Goal: Entertainment & Leisure: Consume media (video, audio)

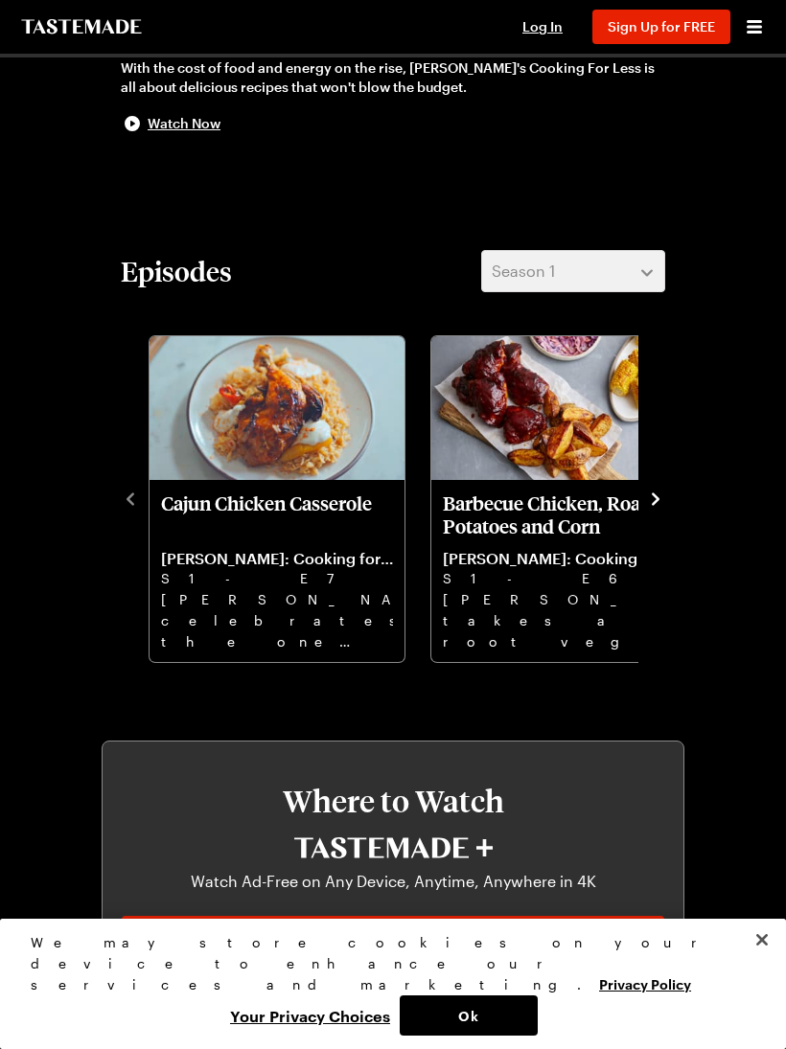
scroll to position [541, 0]
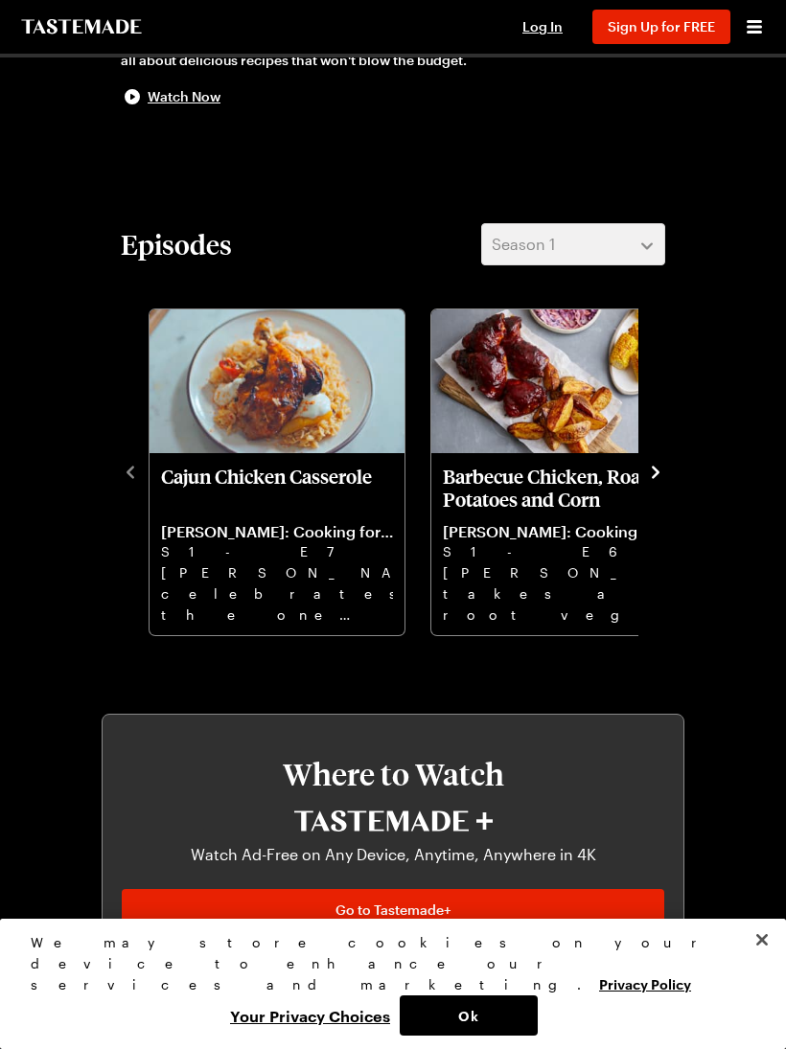
click at [660, 476] on icon "navigate to next item" at bounding box center [655, 472] width 19 height 19
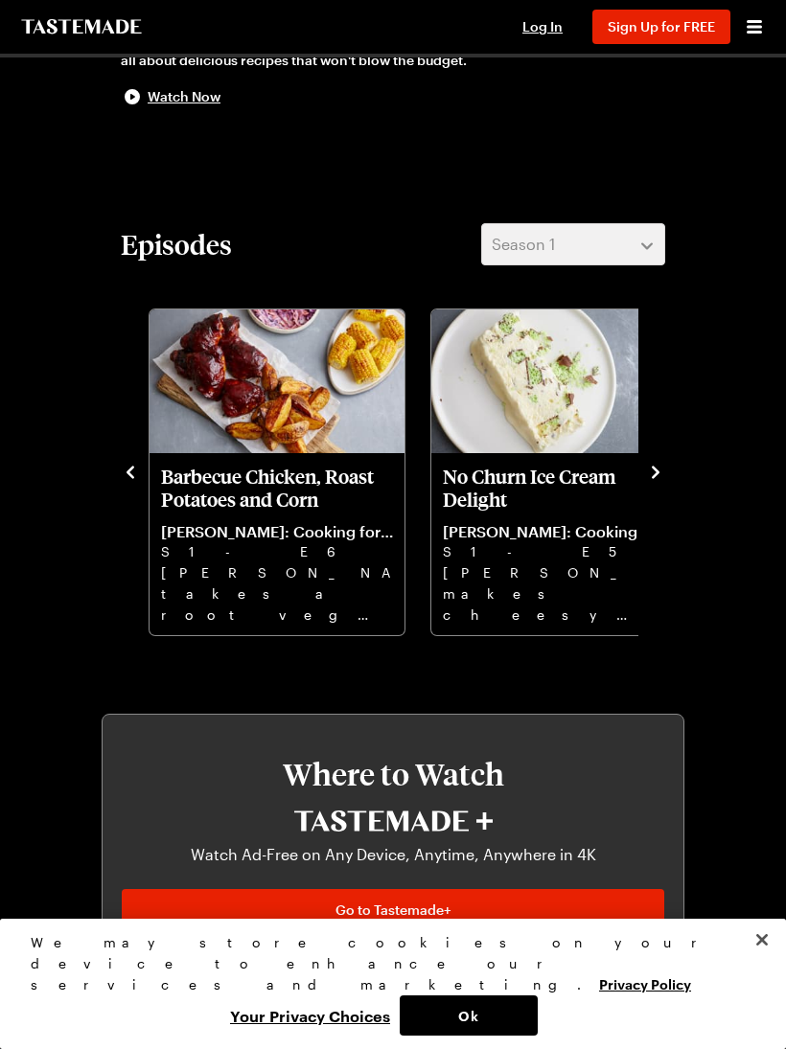
click at [661, 463] on icon "navigate to next item" at bounding box center [655, 472] width 19 height 19
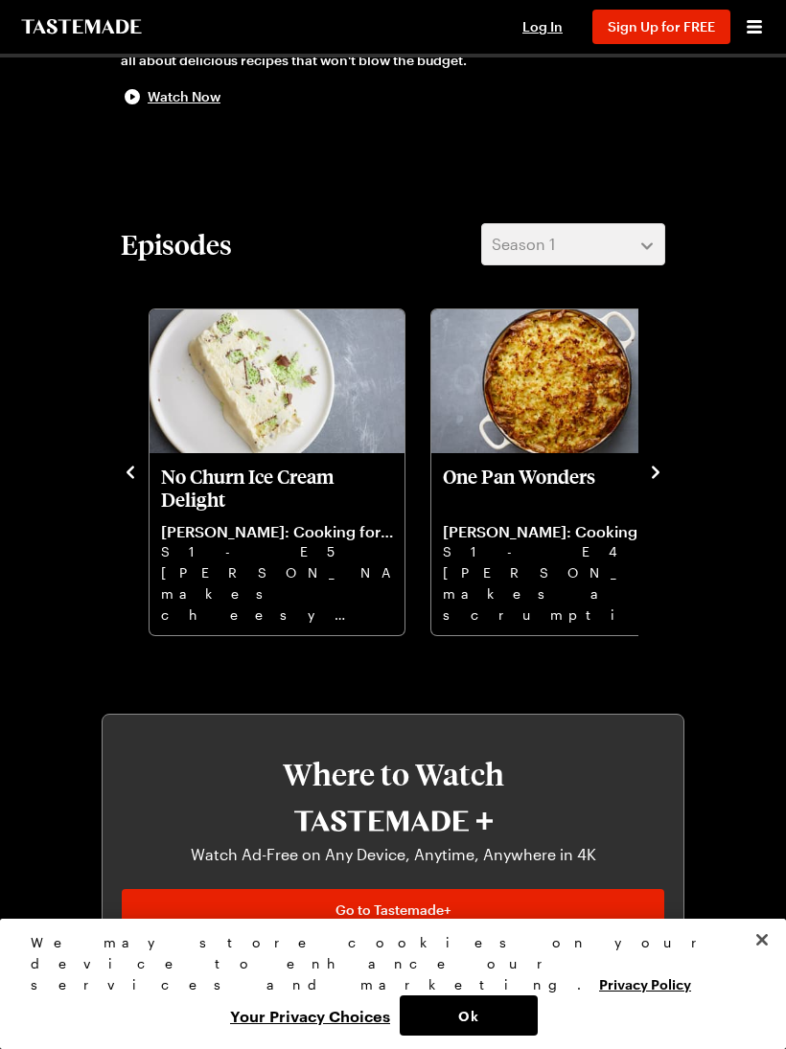
click at [663, 461] on button "navigate to next item" at bounding box center [655, 470] width 19 height 23
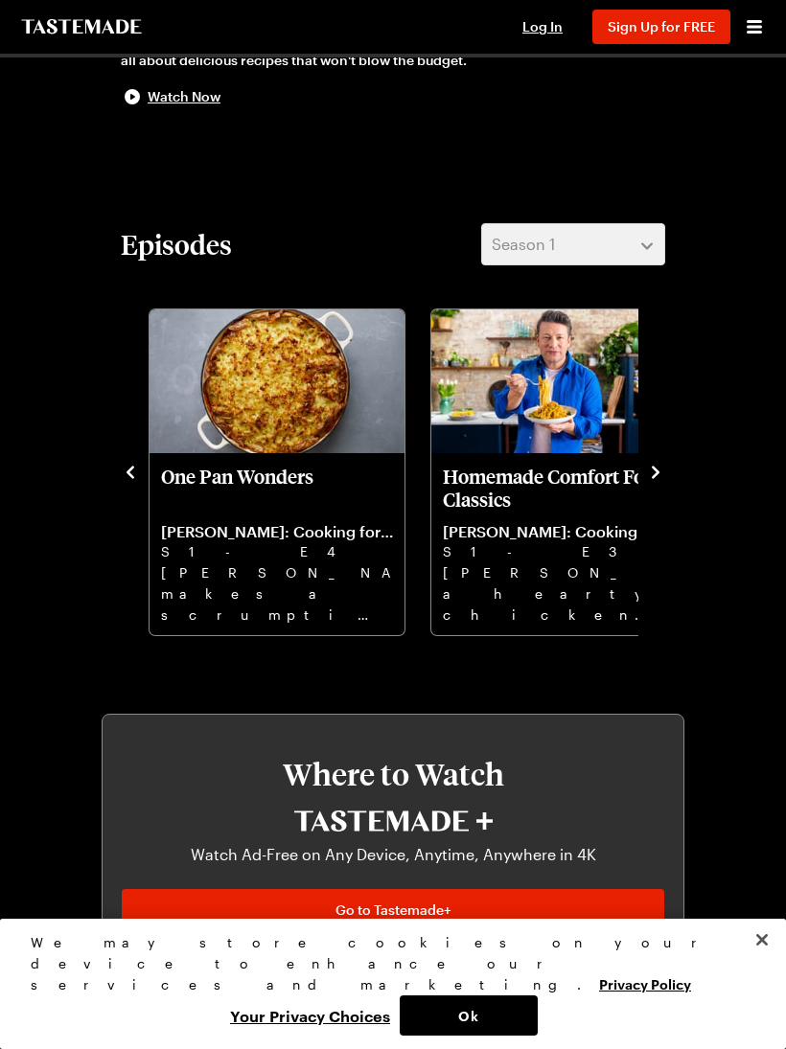
click at [663, 464] on icon "navigate to next item" at bounding box center [655, 472] width 19 height 19
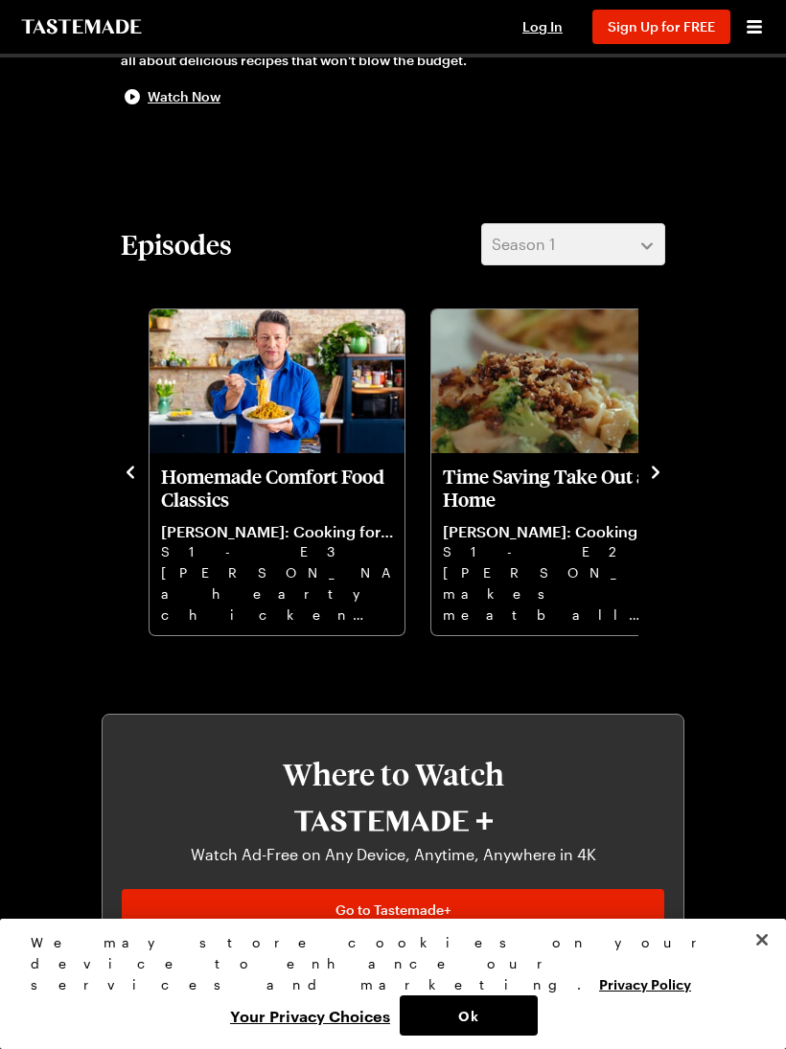
click at [664, 461] on button "navigate to next item" at bounding box center [655, 470] width 19 height 23
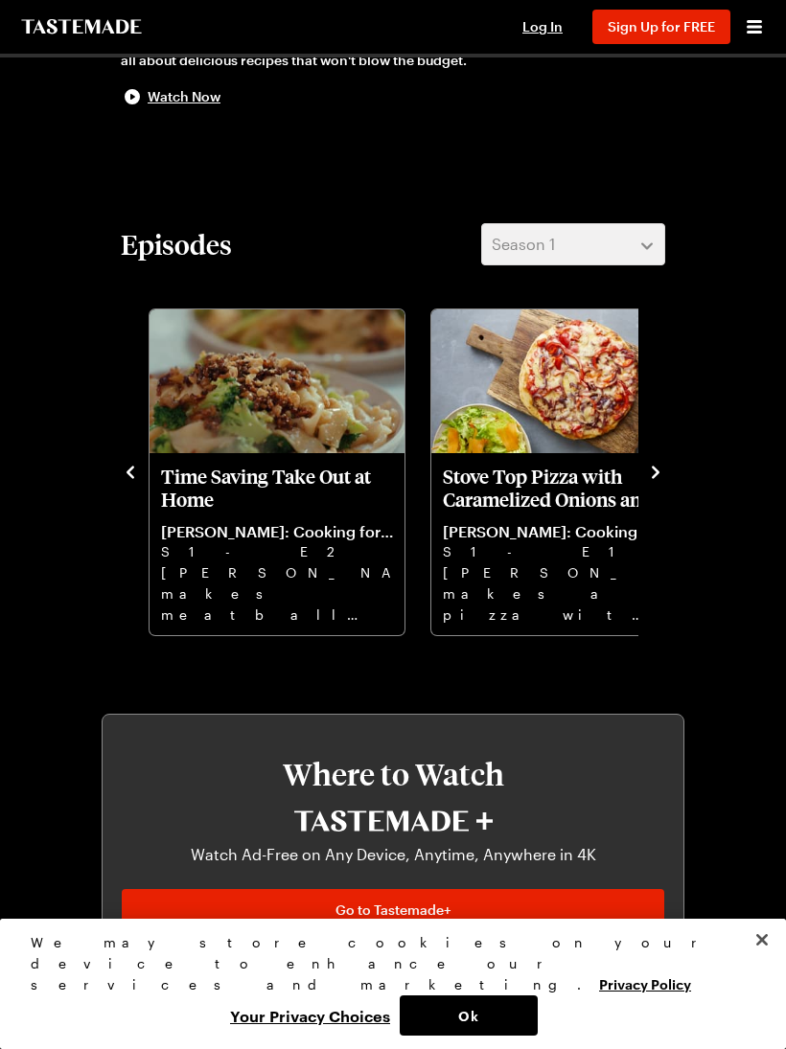
click at [663, 467] on icon "navigate to next item" at bounding box center [655, 472] width 19 height 19
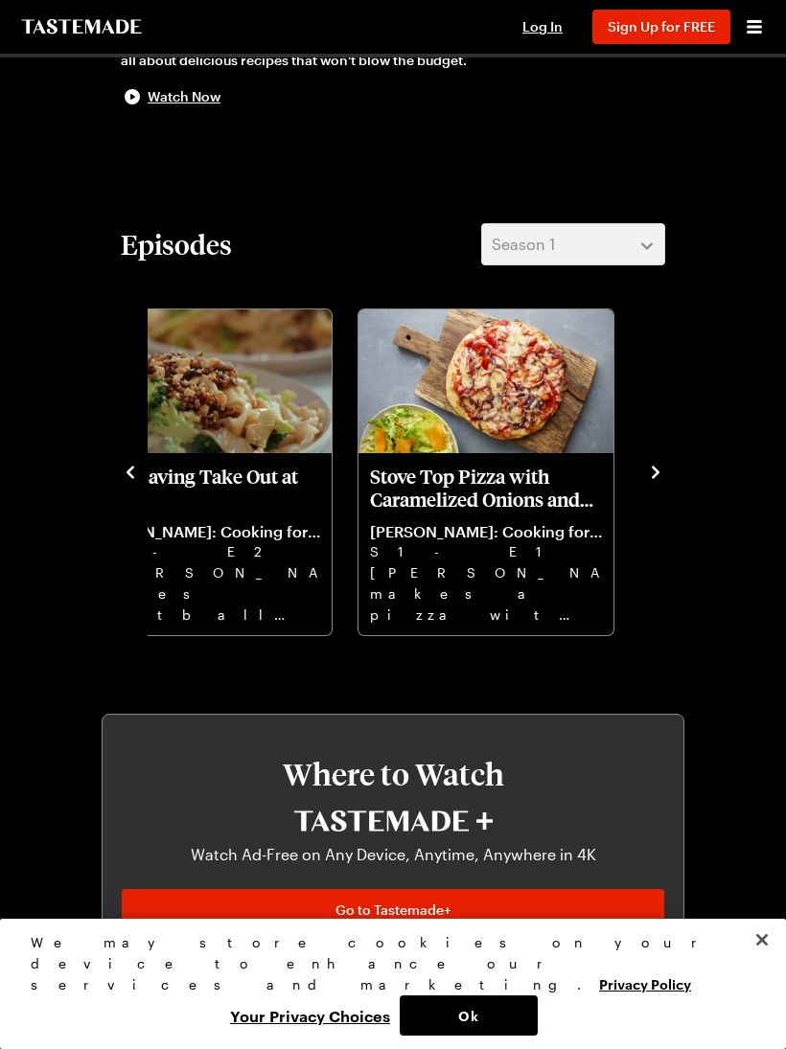
click at [673, 465] on div "Episodes Season 1 Cajun Chicken Casserole [PERSON_NAME]: Cooking for Less S1 - …" at bounding box center [393, 430] width 582 height 414
click at [103, 489] on div "Episodes Season 1 Cajun Chicken Casserole [PERSON_NAME]: Cooking for Less S1 - …" at bounding box center [393, 430] width 582 height 414
click at [124, 472] on icon "navigate to previous item" at bounding box center [130, 472] width 19 height 19
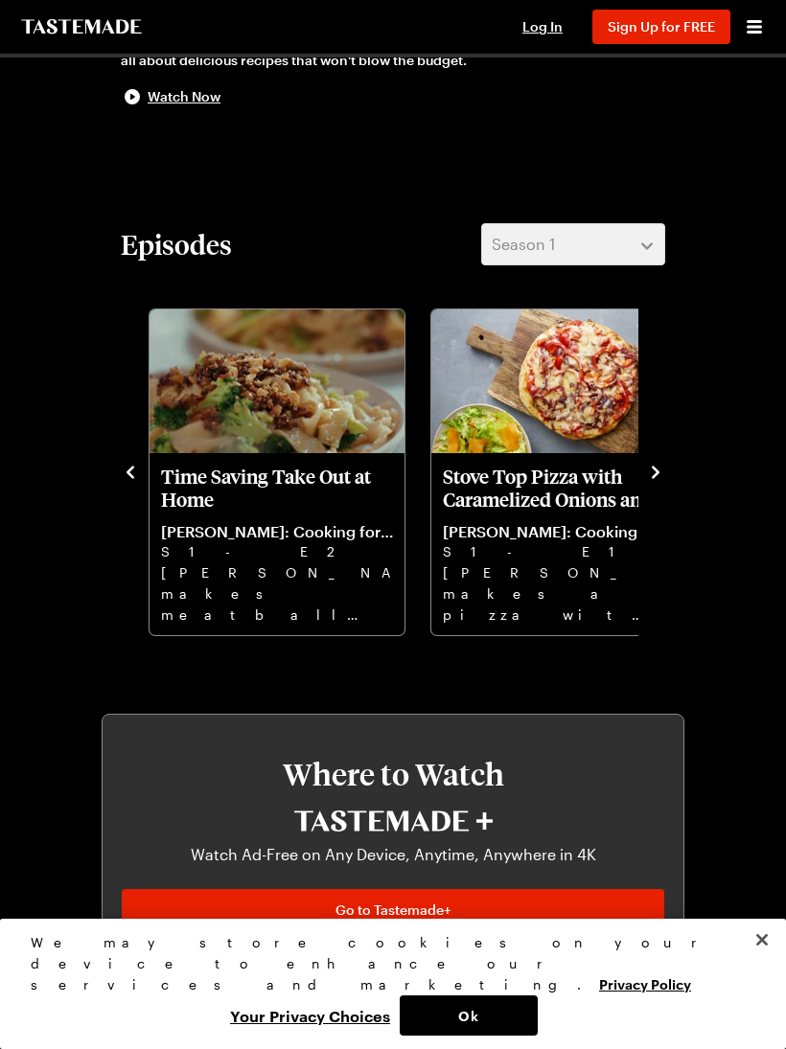
click at [135, 474] on icon "navigate to previous item" at bounding box center [130, 472] width 19 height 19
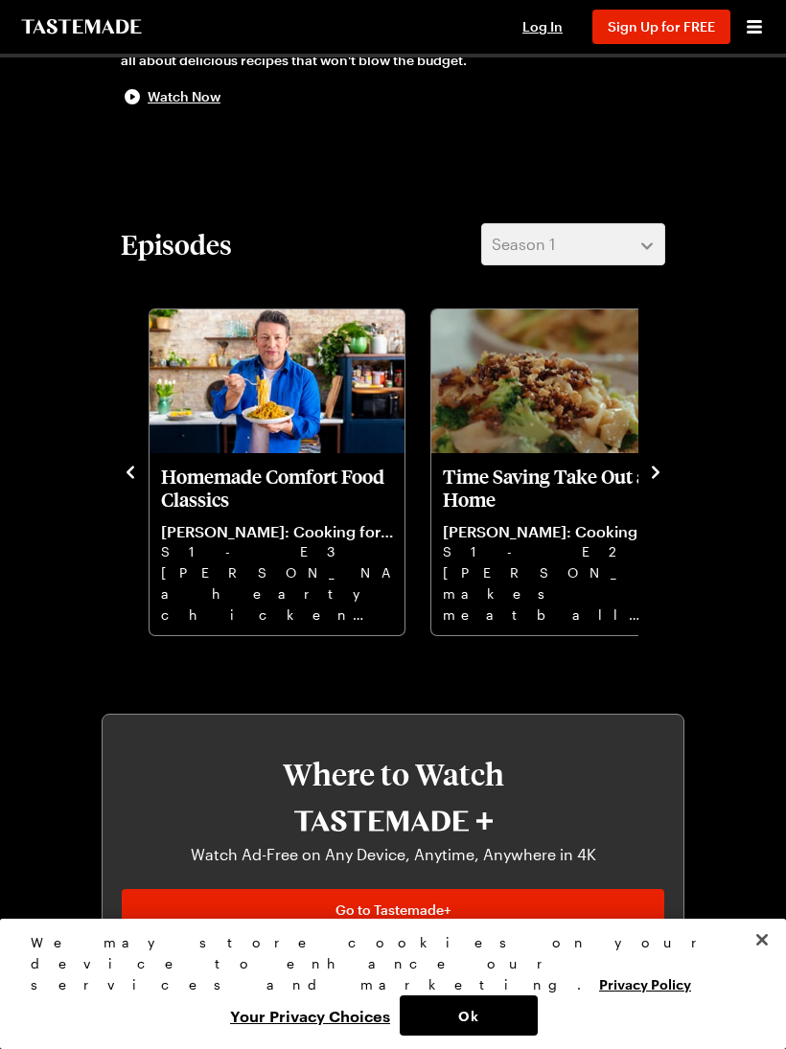
click at [132, 468] on icon "navigate to previous item" at bounding box center [130, 472] width 8 height 12
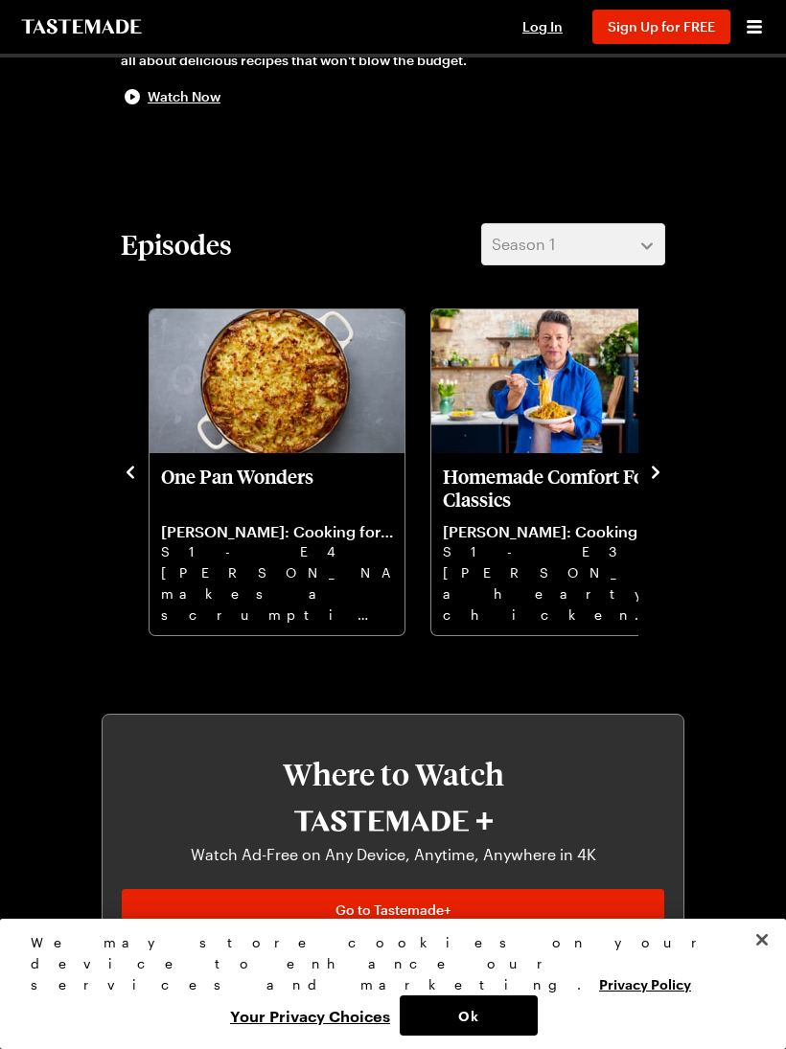
click at [126, 463] on icon "navigate to previous item" at bounding box center [130, 472] width 19 height 19
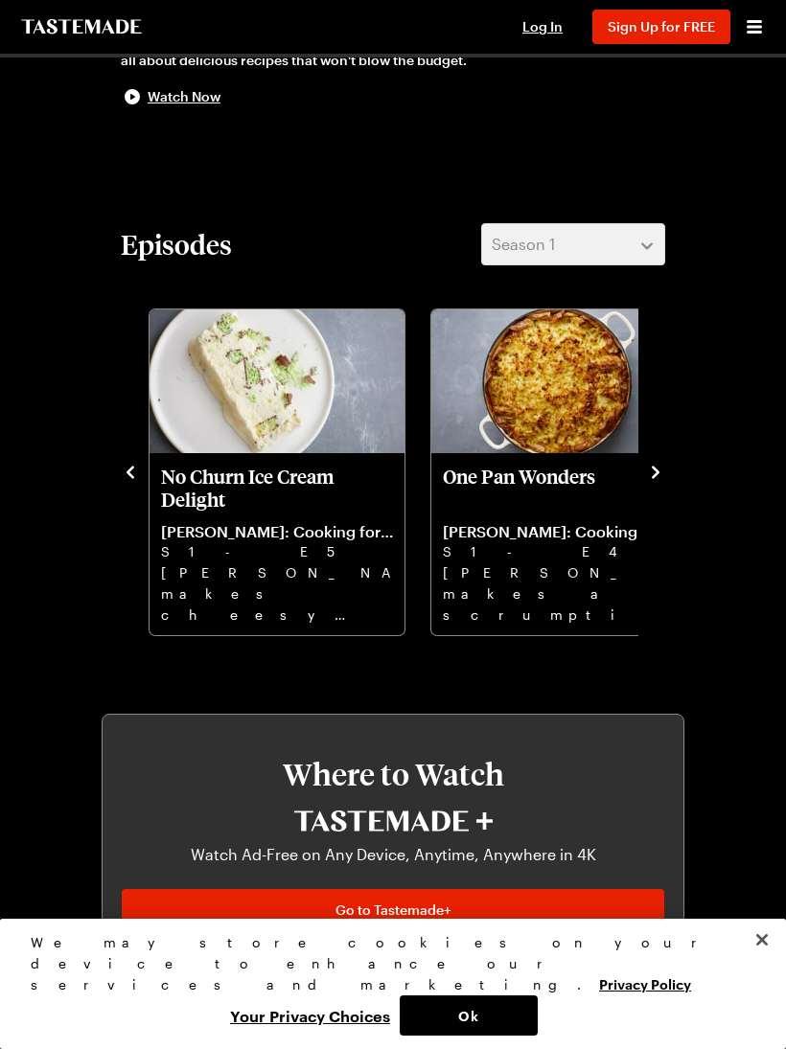
click at [126, 467] on icon "navigate to previous item" at bounding box center [130, 472] width 19 height 19
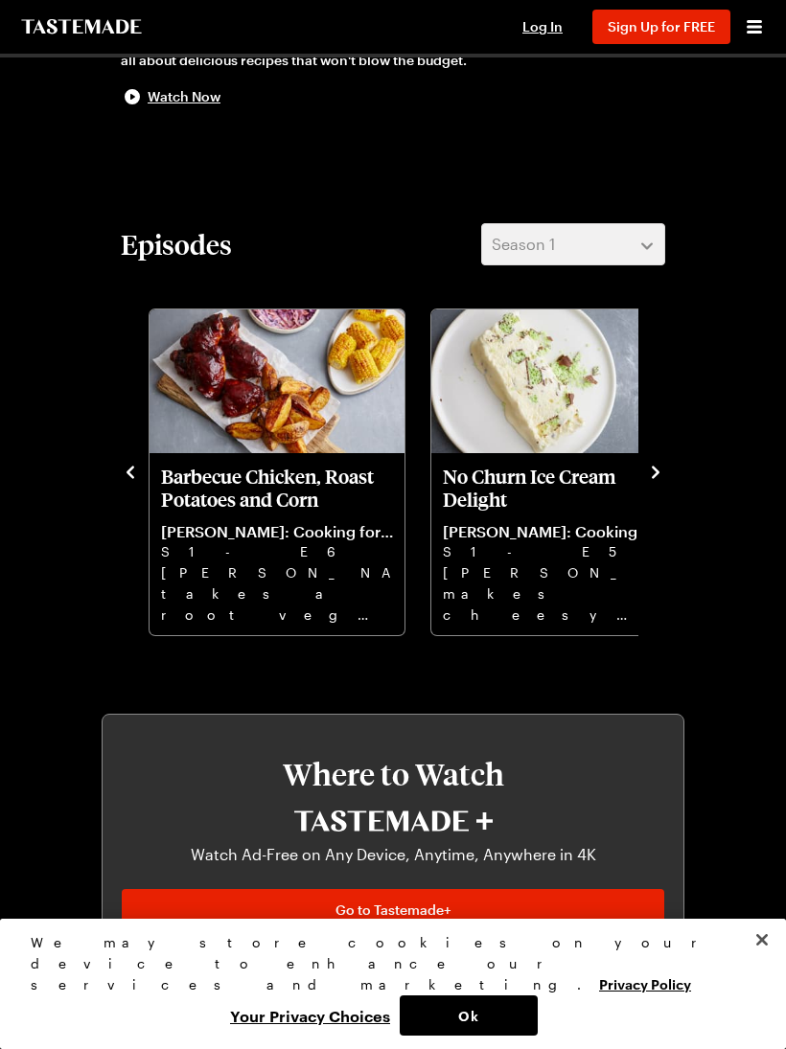
click at [127, 464] on icon "navigate to previous item" at bounding box center [130, 472] width 19 height 19
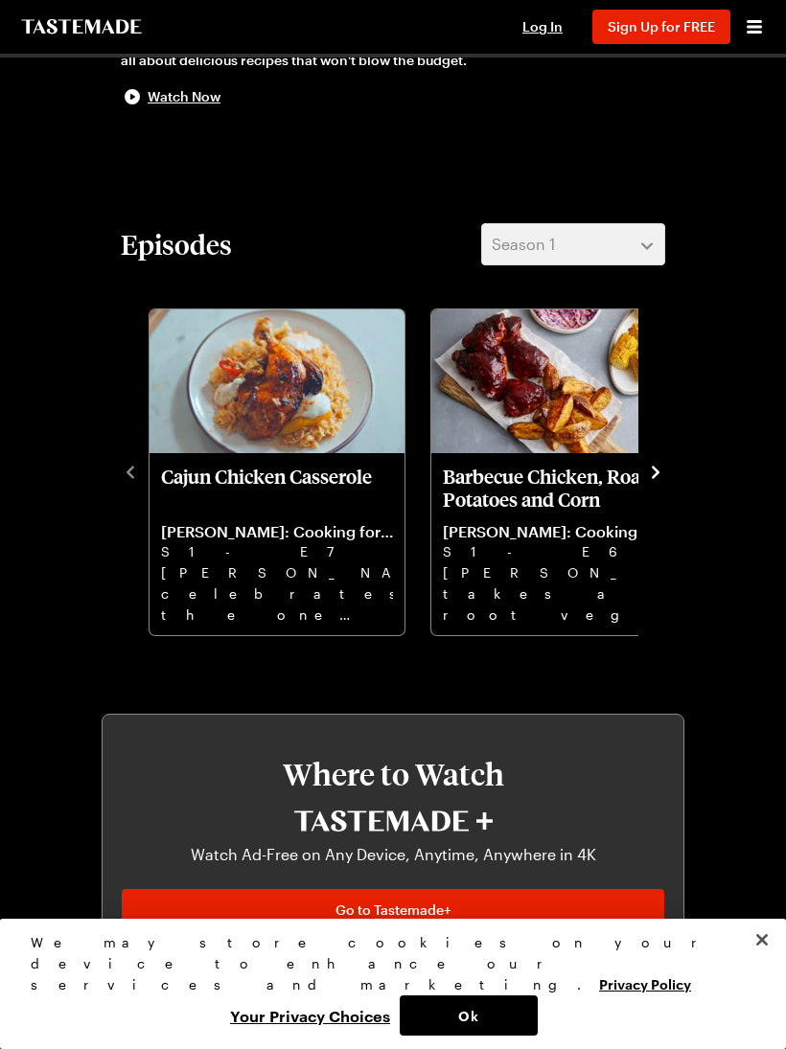
click at [255, 511] on link "Cajun Chicken Casserole [PERSON_NAME]: Cooking for Less S1 - E7 [PERSON_NAME] c…" at bounding box center [277, 544] width 232 height 159
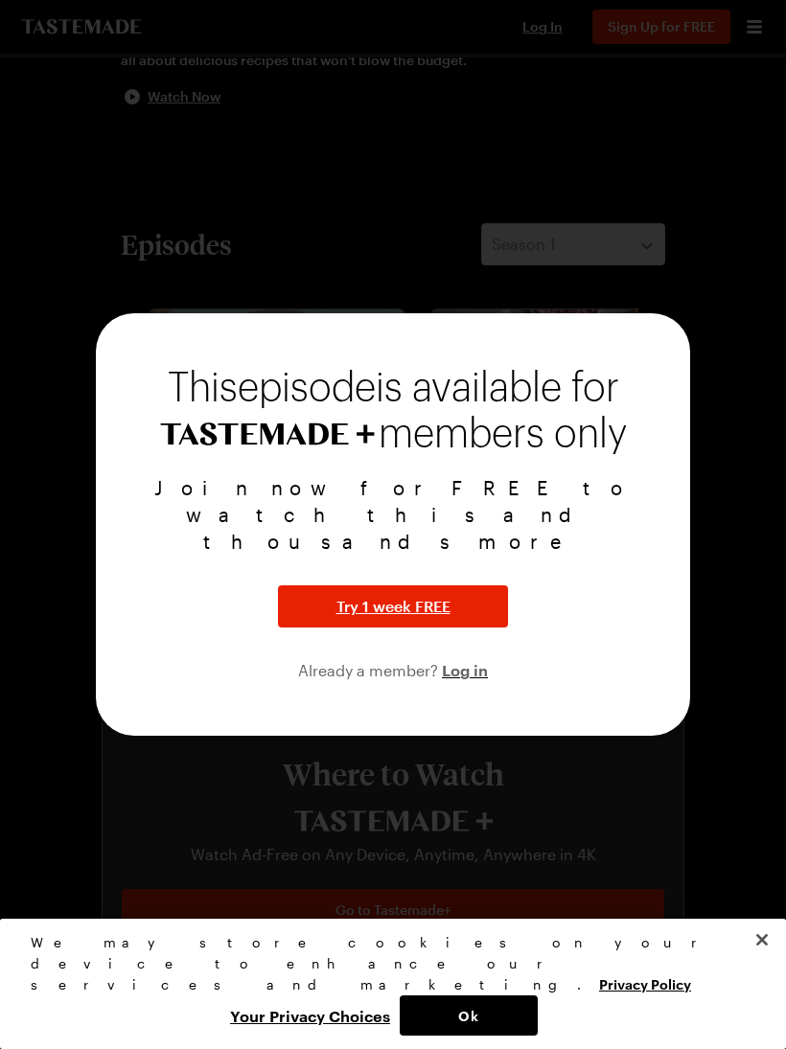
click at [451, 1036] on button "Ok" at bounding box center [468, 1015] width 138 height 40
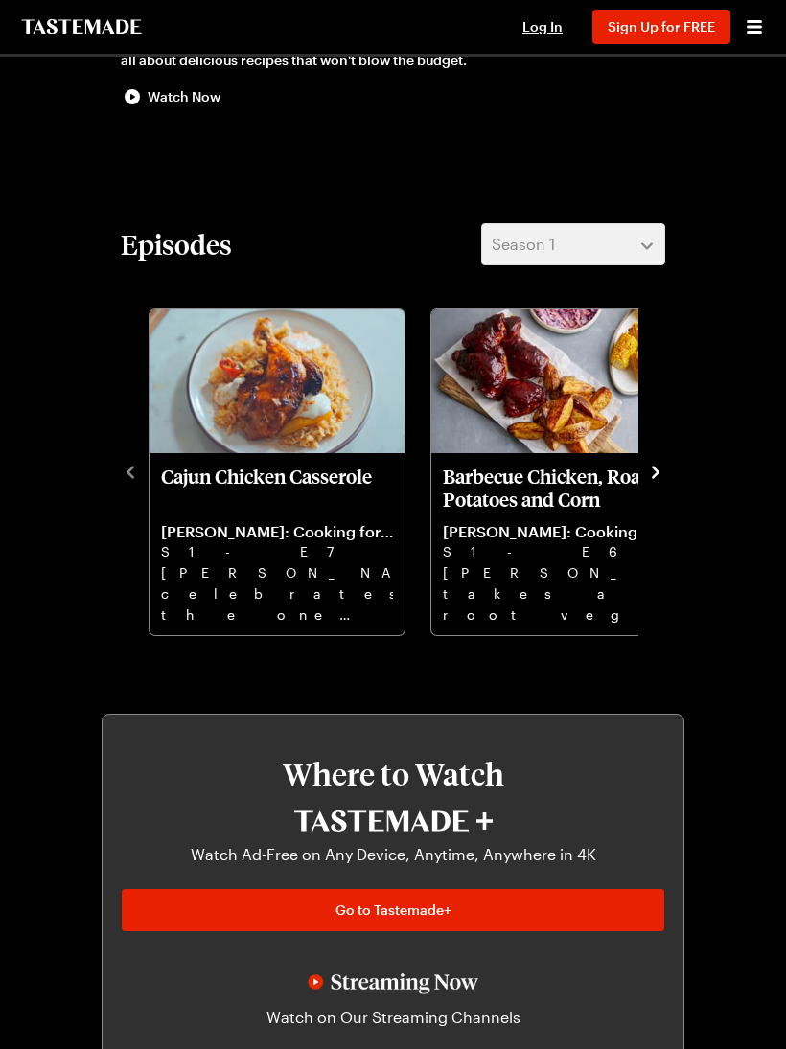
click at [98, 518] on div "[PERSON_NAME]: Cooking for Less Cooking 1 Season With the cost of food and ener…" at bounding box center [393, 589] width 736 height 2146
click at [215, 610] on p "[PERSON_NAME] celebrates the one dish wonder of a casserole with a Cajun chicke…" at bounding box center [277, 592] width 232 height 61
